Goal: Find specific page/section: Find specific page/section

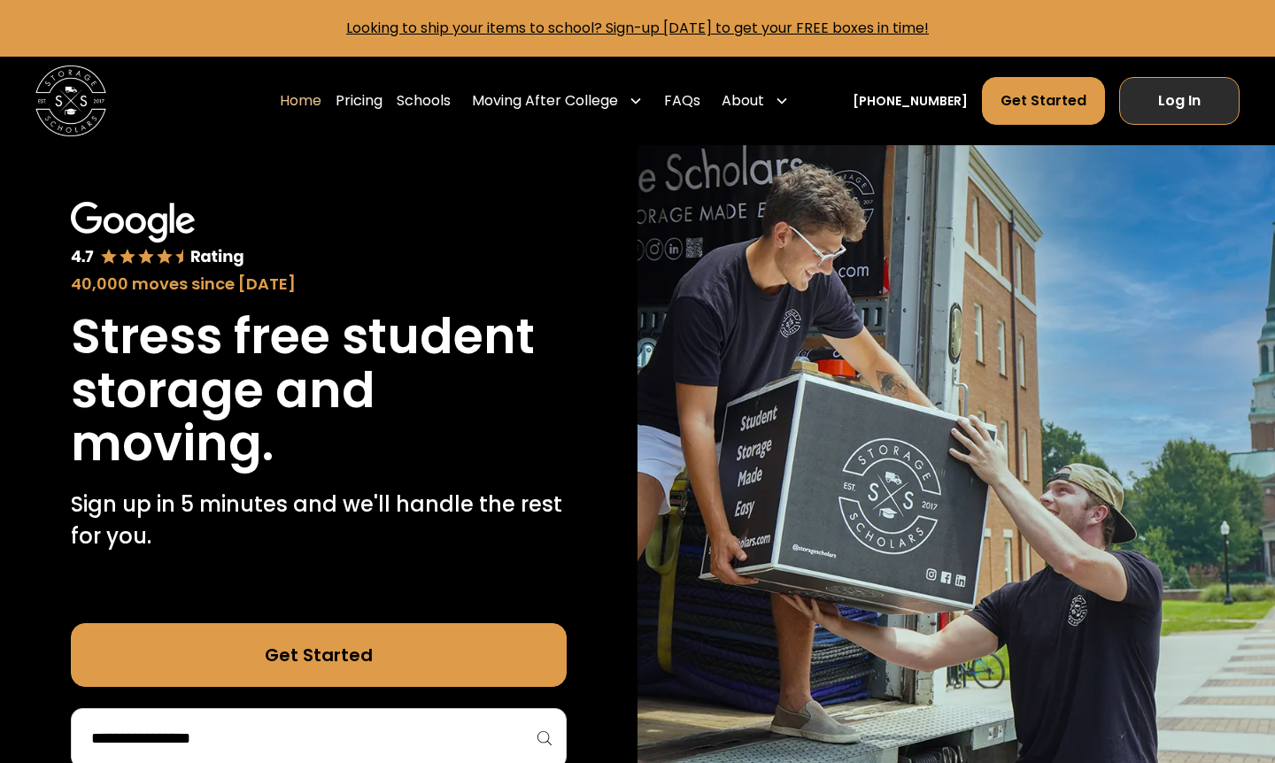
click at [1184, 100] on link "Log In" at bounding box center [1179, 101] width 120 height 48
click at [451, 97] on link "Schools" at bounding box center [424, 101] width 54 height 50
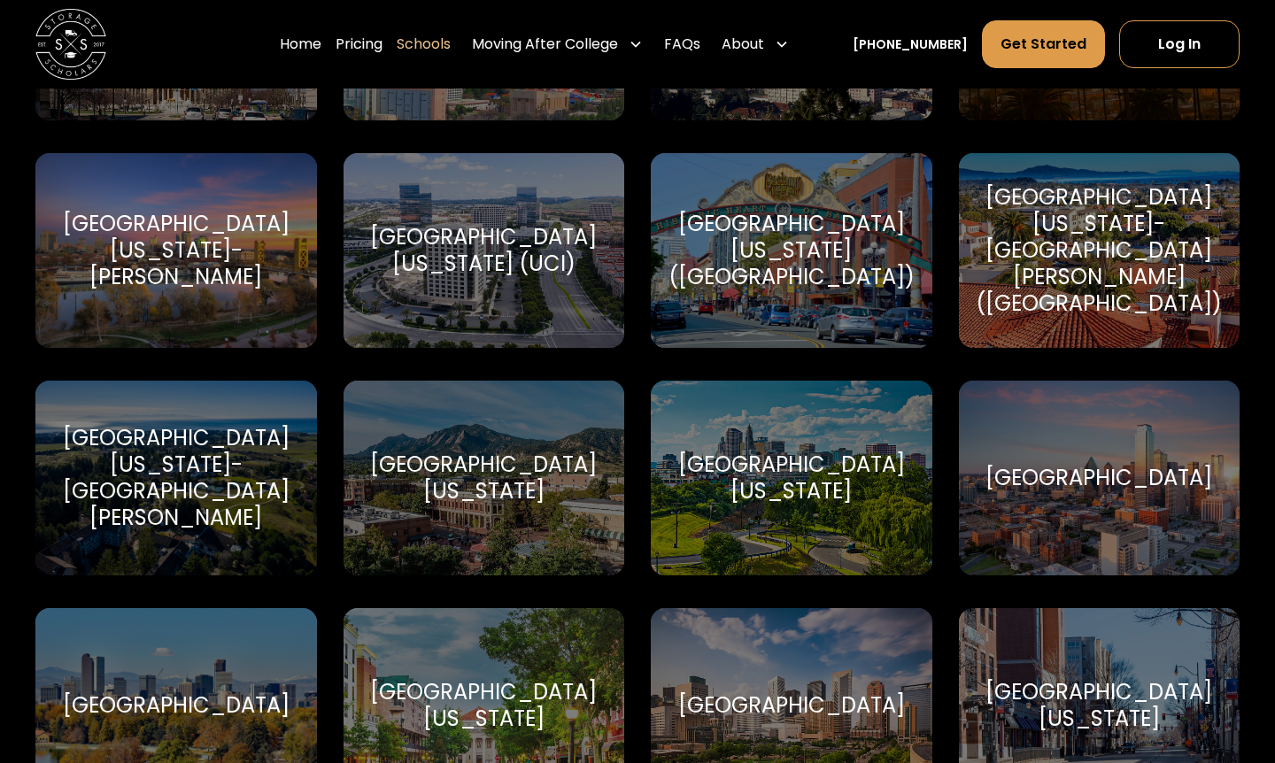
scroll to position [8268, 0]
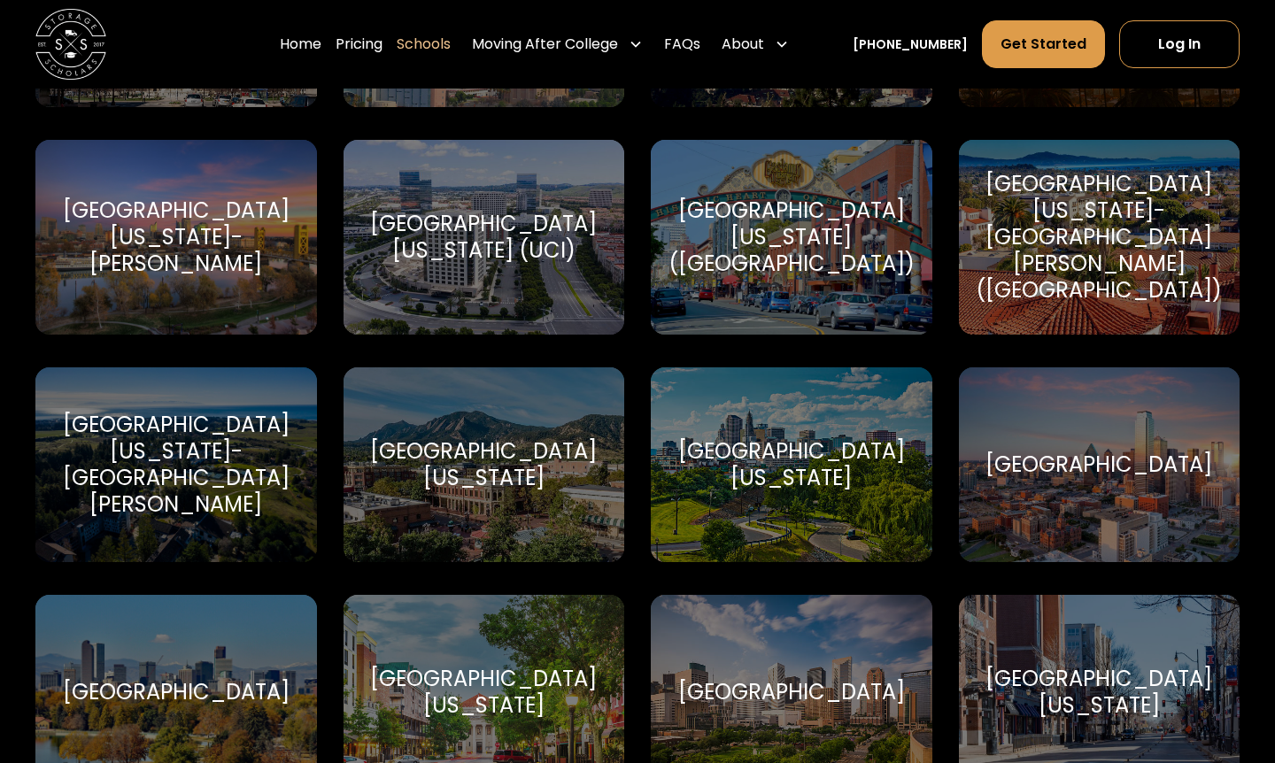
click at [830, 259] on div "[GEOGRAPHIC_DATA][US_STATE] ([GEOGRAPHIC_DATA])" at bounding box center [792, 237] width 246 height 80
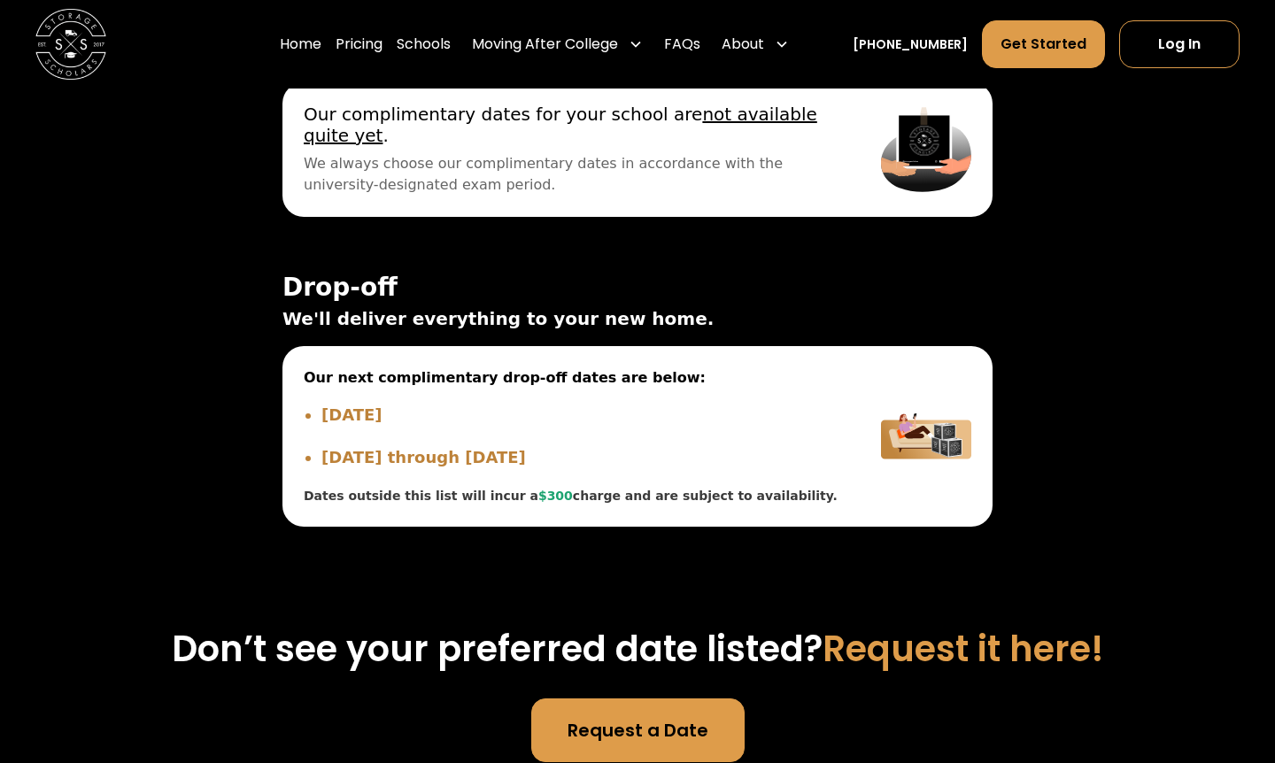
scroll to position [6089, 0]
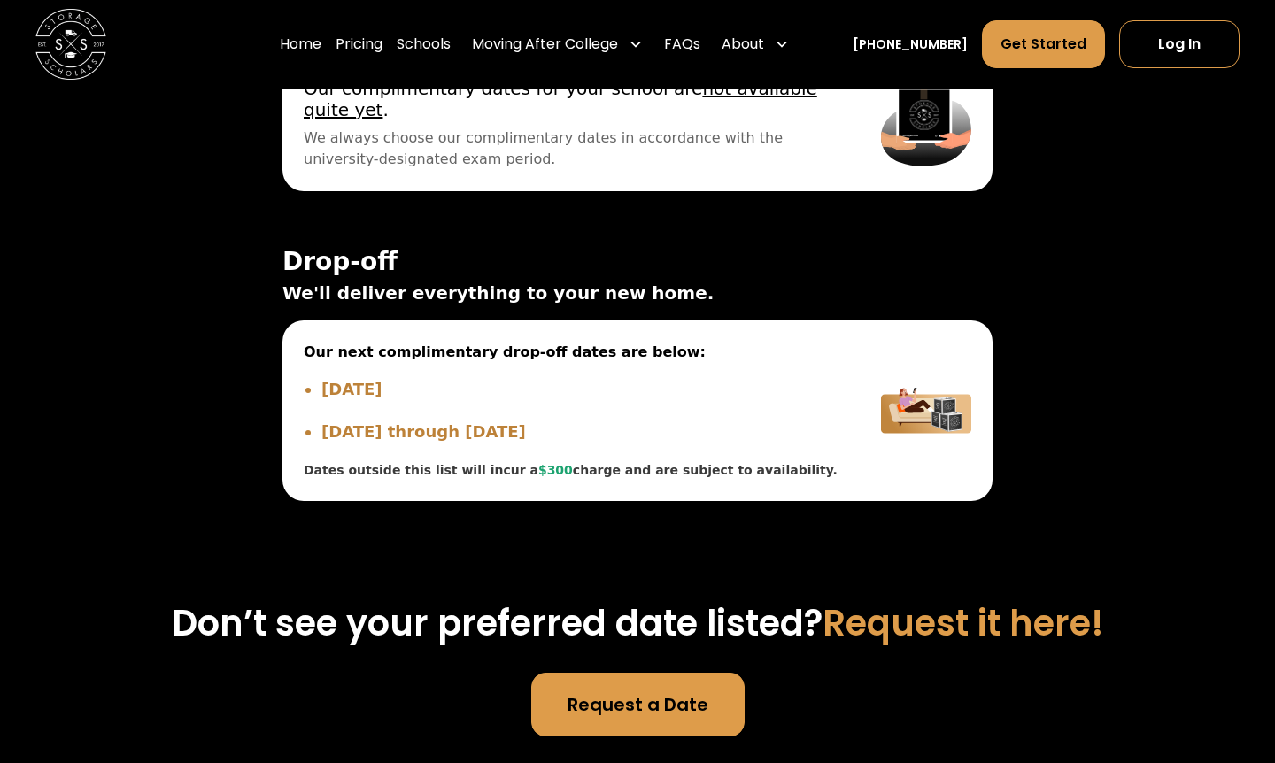
click at [140, 267] on div "On Campus Off Campus Pick-up ☀️ Summer Pick-up Dates ☀️ Lock your items in your…" at bounding box center [638, 253] width 1148 height 639
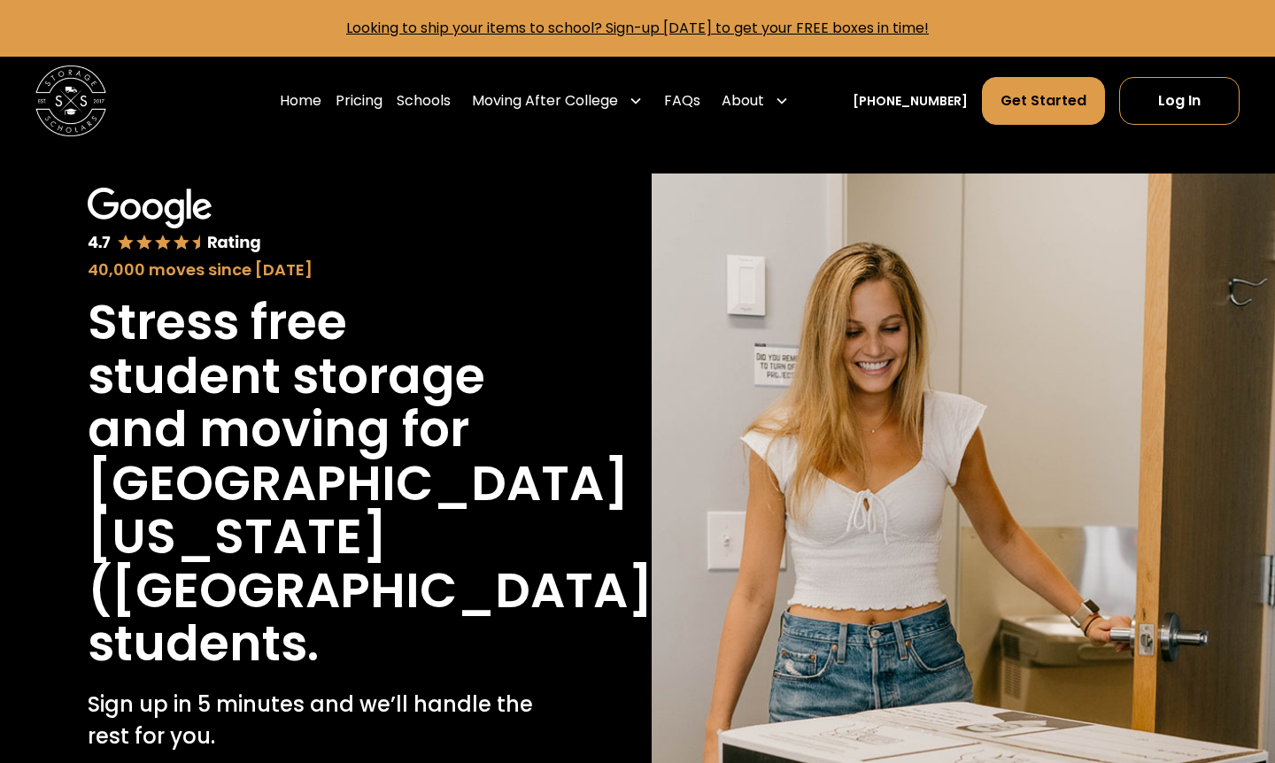
scroll to position [0, 0]
